Goal: Task Accomplishment & Management: Use online tool/utility

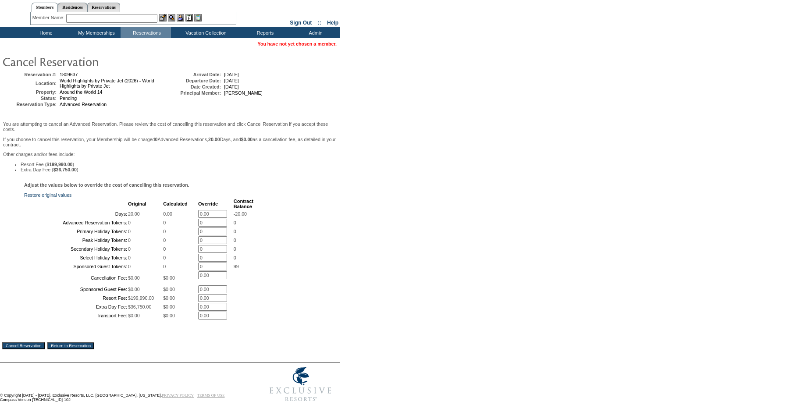
scroll to position [102, 0]
click at [35, 344] on input "Cancel Reservation" at bounding box center [23, 345] width 43 height 7
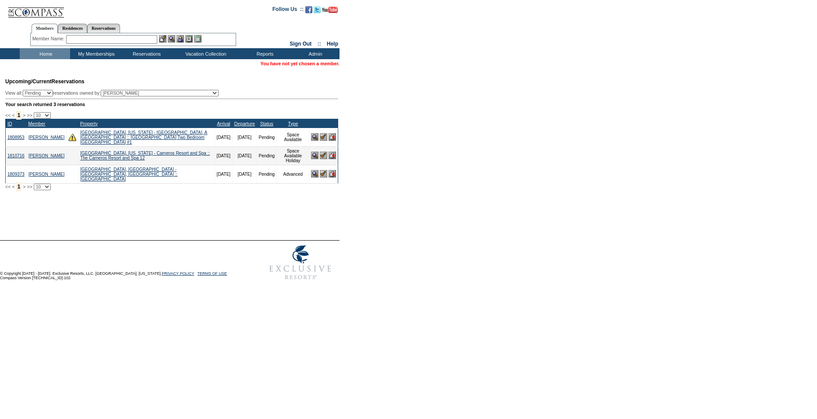
click at [107, 39] on input "text" at bounding box center [111, 39] width 91 height 9
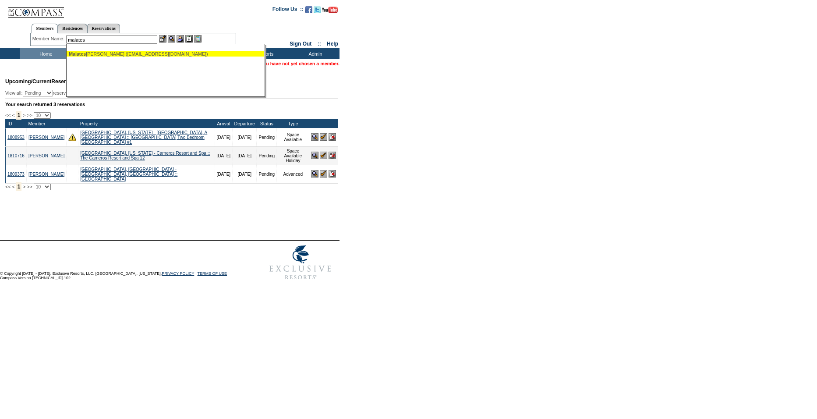
click at [124, 55] on div "Malates ta, Barbara (bmalatesta55@yahoo.com)" at bounding box center [165, 53] width 193 height 5
type input "Malatesta, Barbara (bmalatesta55@yahoo.com)"
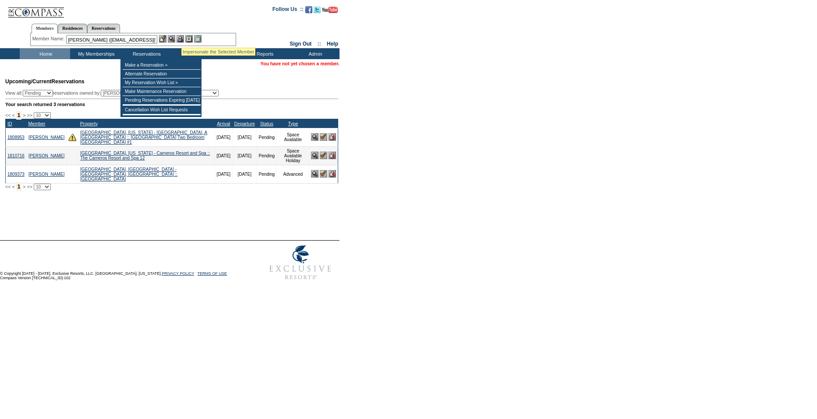
click at [182, 37] on img at bounding box center [180, 38] width 7 height 7
click at [229, 75] on td "Browse Calendars" at bounding box center [228, 75] width 39 height 9
